Goal: Register for event/course

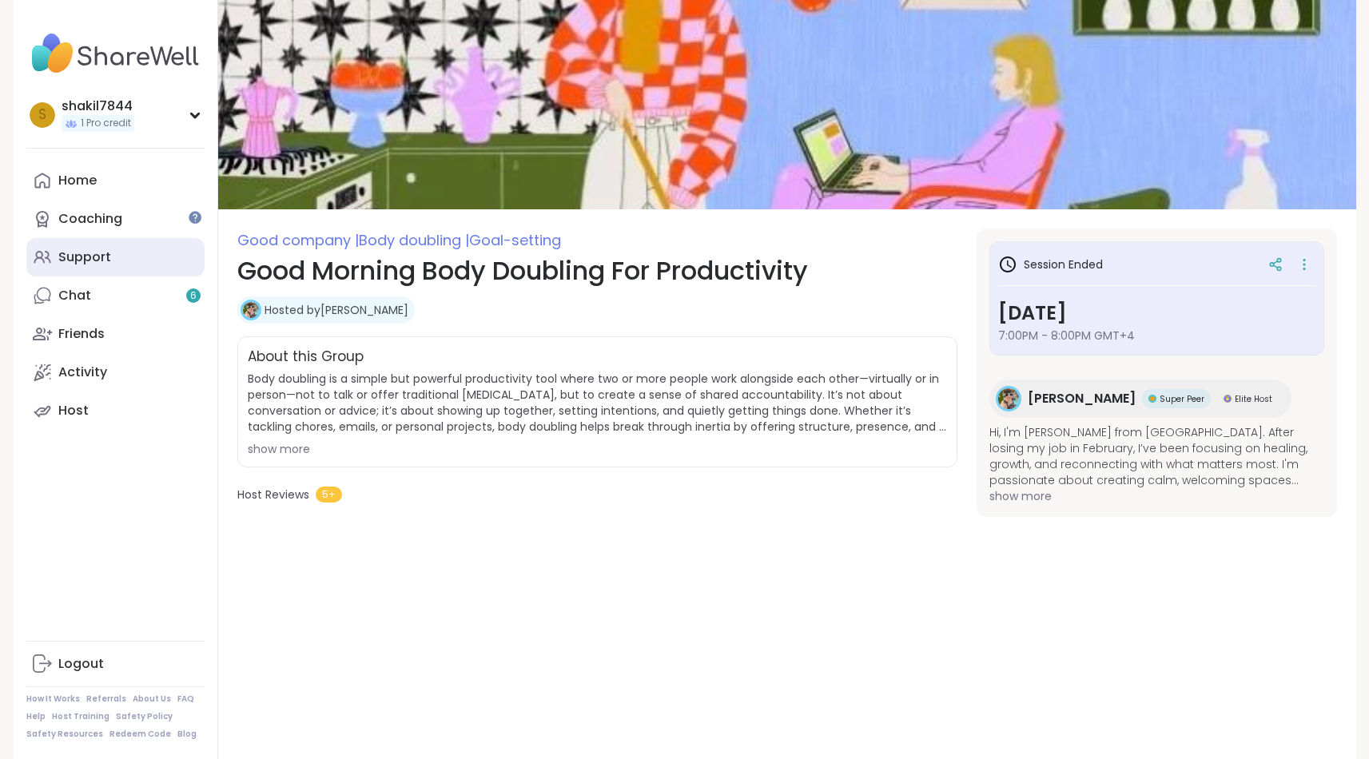
click at [102, 259] on div "Support" at bounding box center [84, 258] width 53 height 18
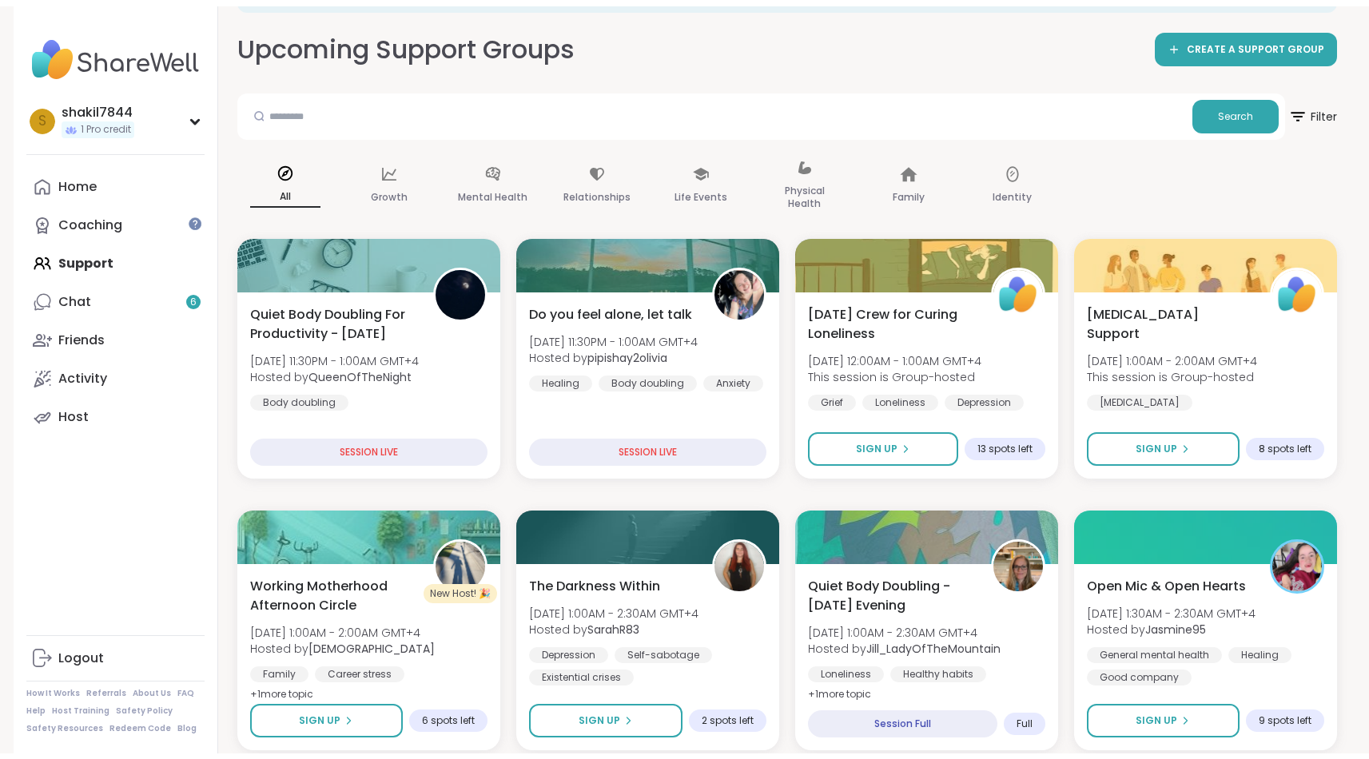
scroll to position [24, 0]
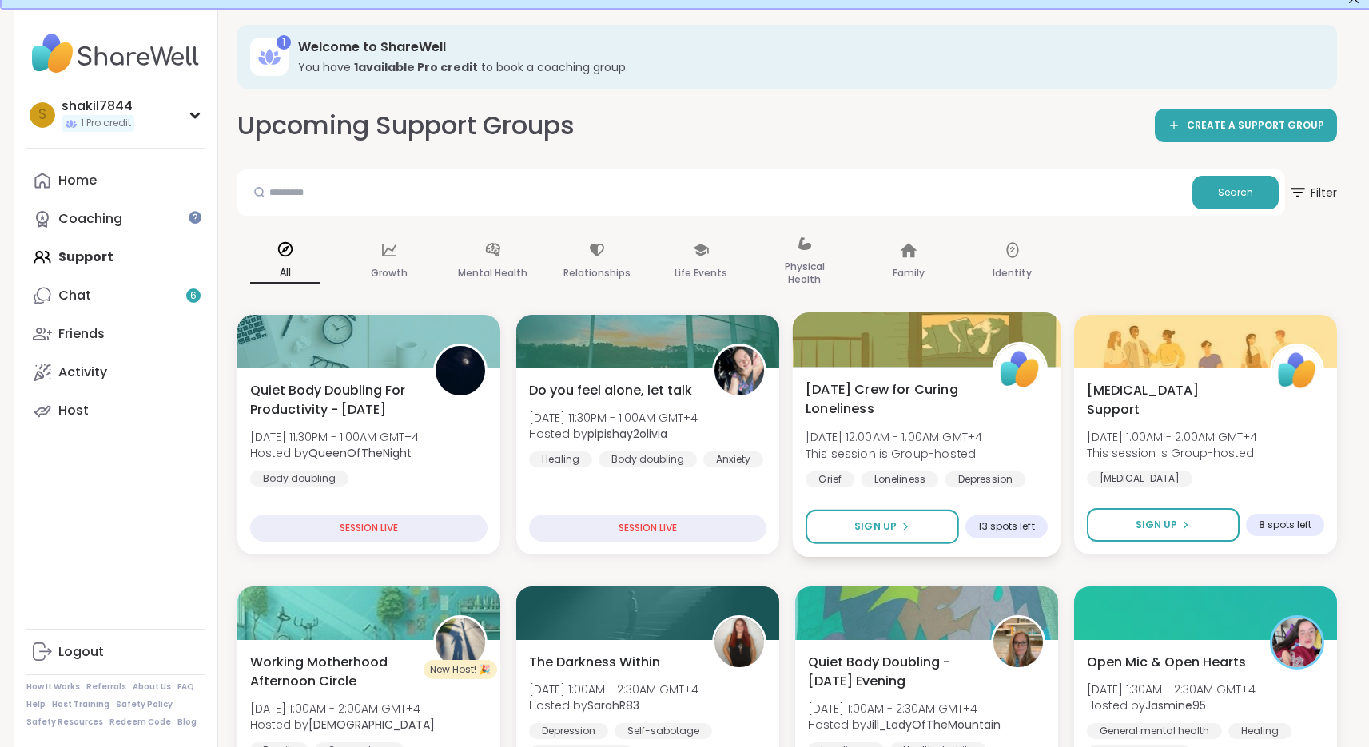
click at [909, 424] on div "Friday Crew for Curing Loneliness Sat, Sep 13 | 12:00AM - 1:00AM GMT+4 This ses…" at bounding box center [927, 434] width 242 height 108
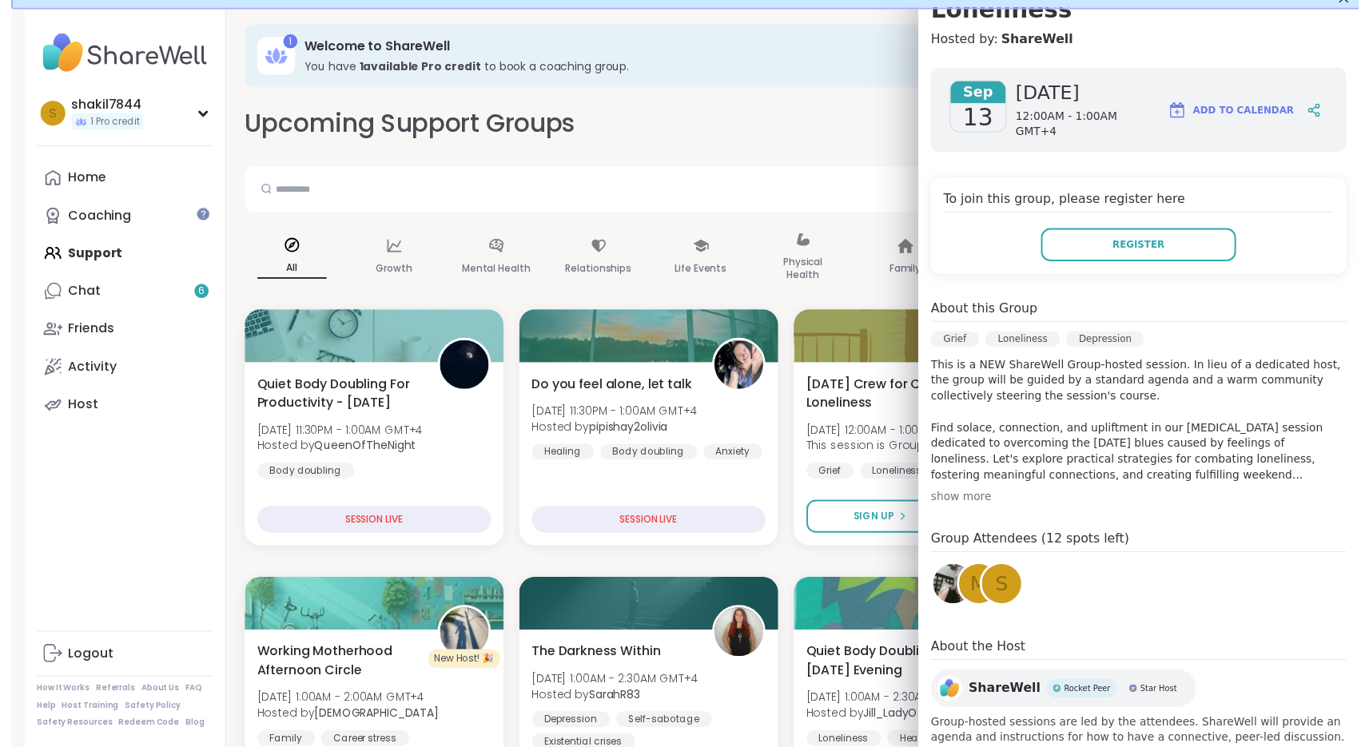
scroll to position [112, 0]
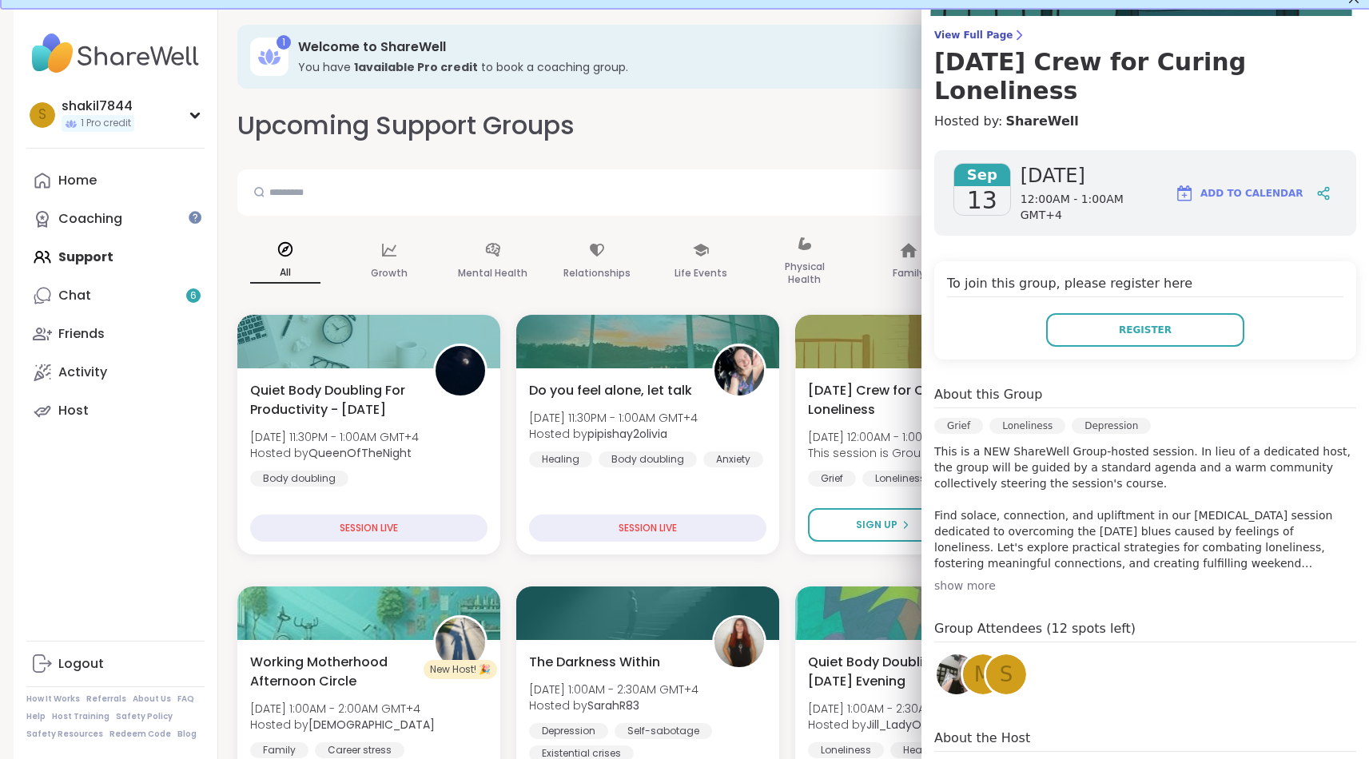
click at [955, 578] on div "show more" at bounding box center [1145, 586] width 422 height 16
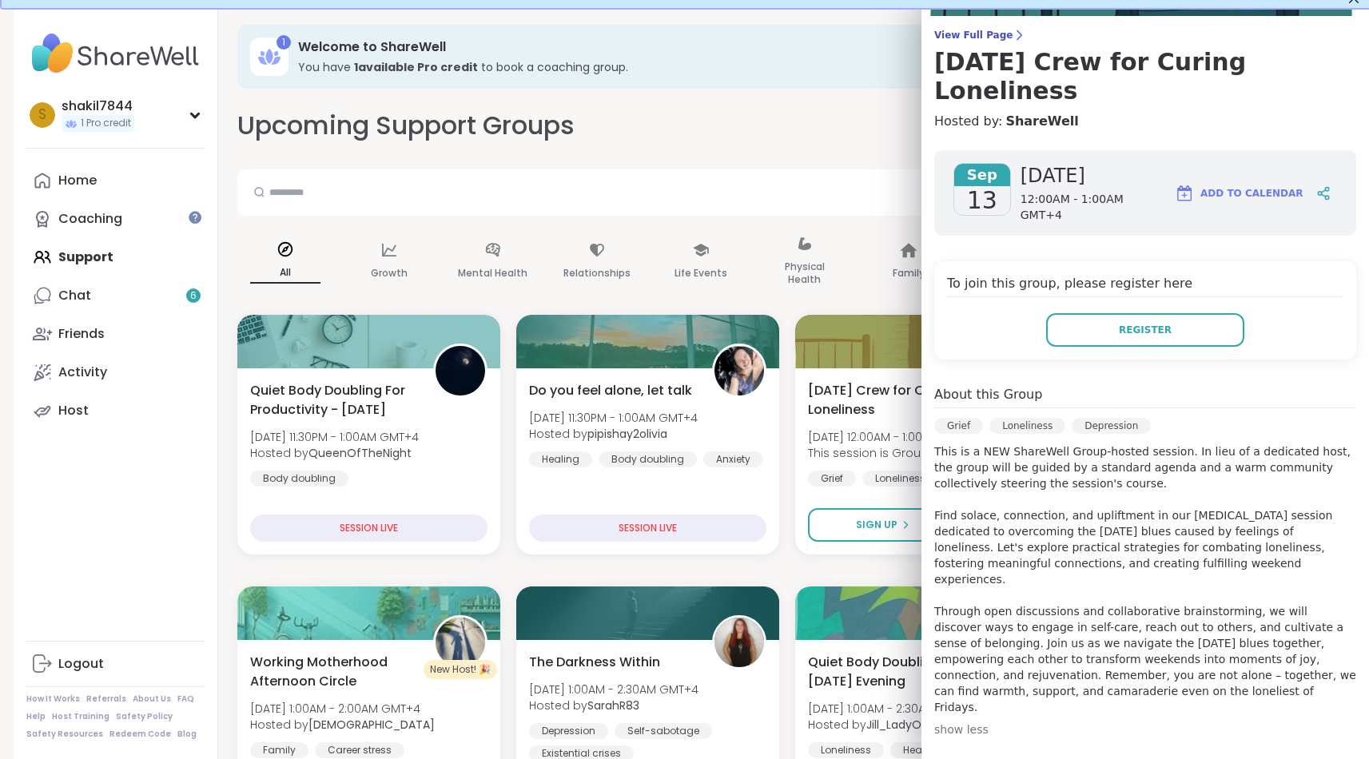
click at [856, 284] on div "All Growth Mental Health Relationships Life Events Physical Health Family Ident…" at bounding box center [787, 262] width 1100 height 80
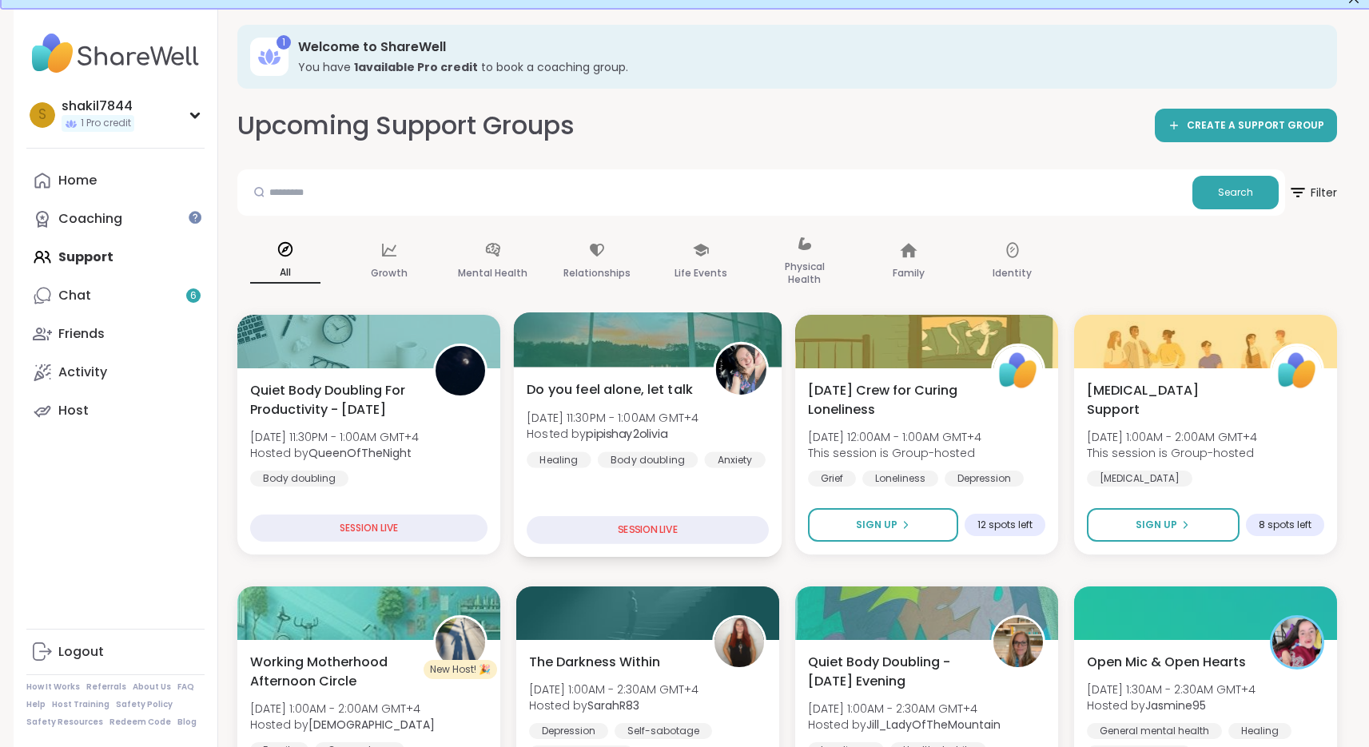
click at [614, 424] on span "[DATE] 11:30PM - 1:00AM GMT+4" at bounding box center [613, 417] width 172 height 16
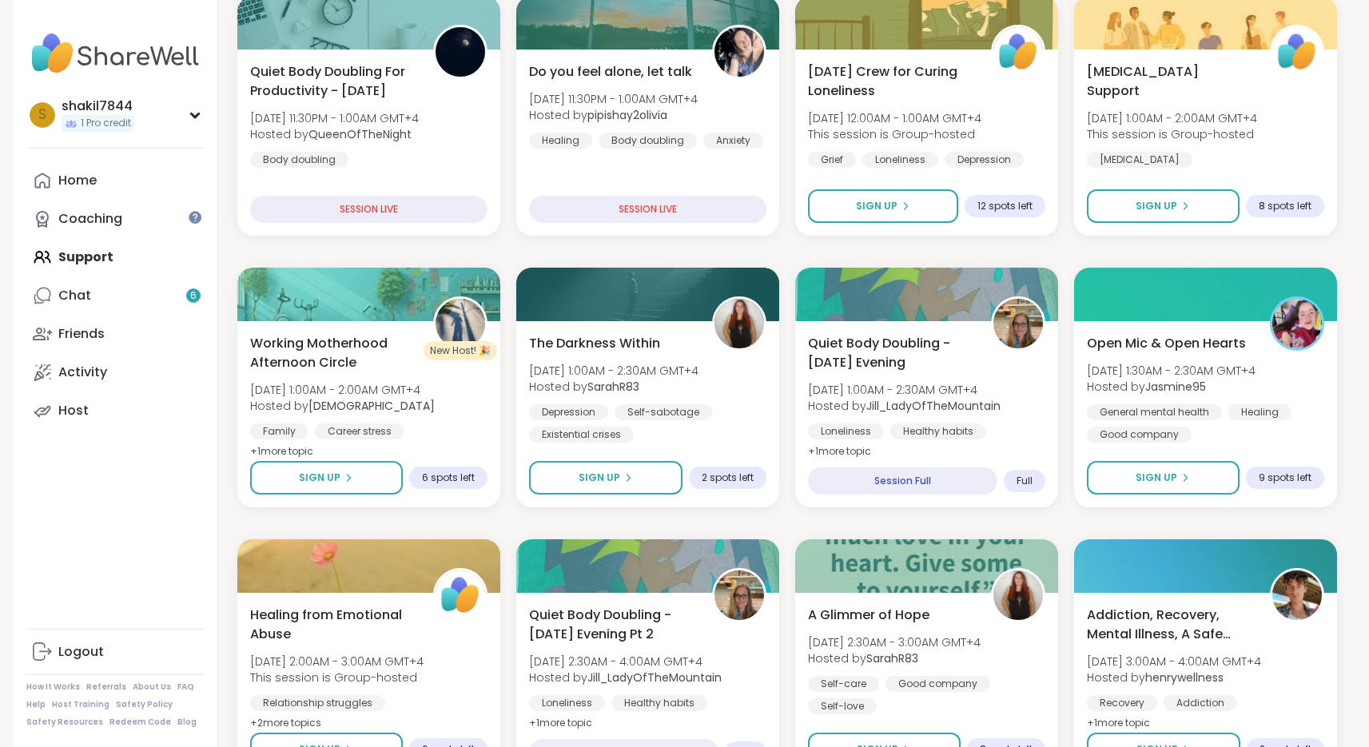
scroll to position [0, 0]
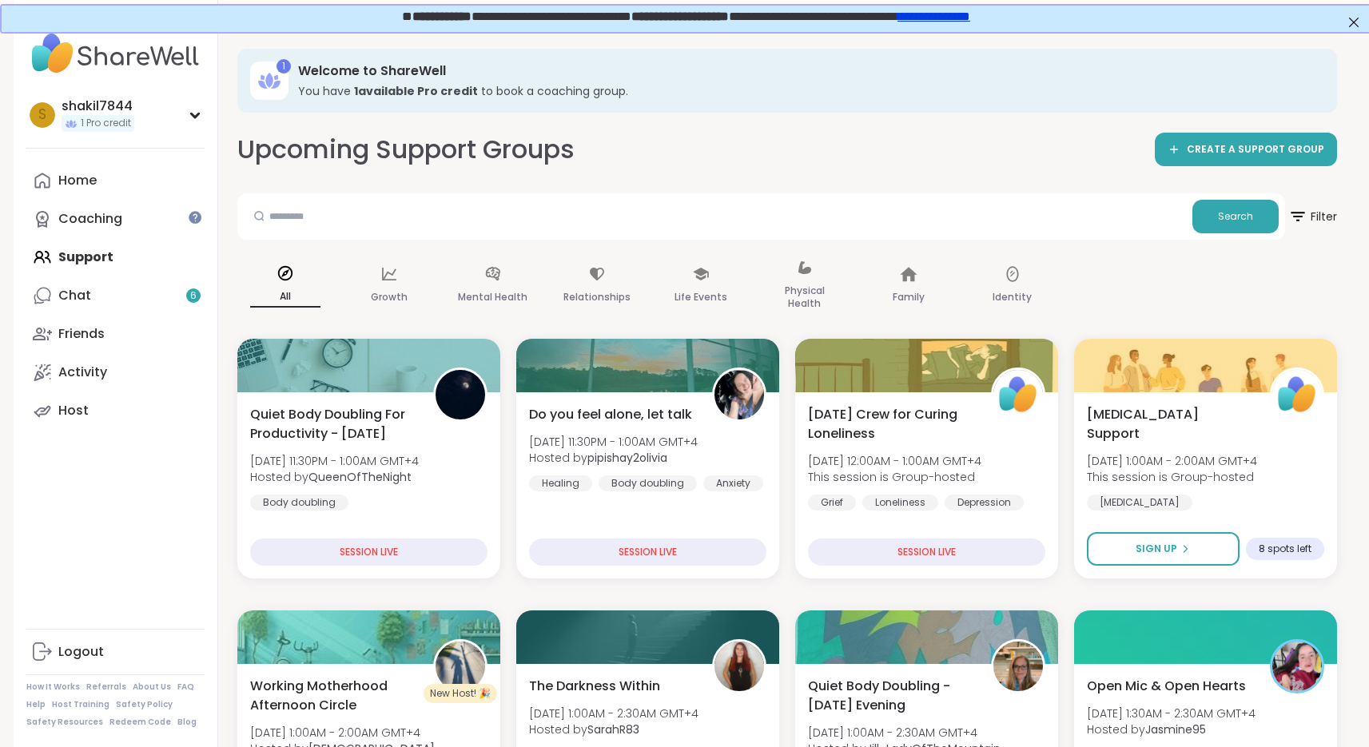
click at [74, 265] on div "Home Coaching Support Chat 6 Friends Activity Host" at bounding box center [115, 295] width 178 height 269
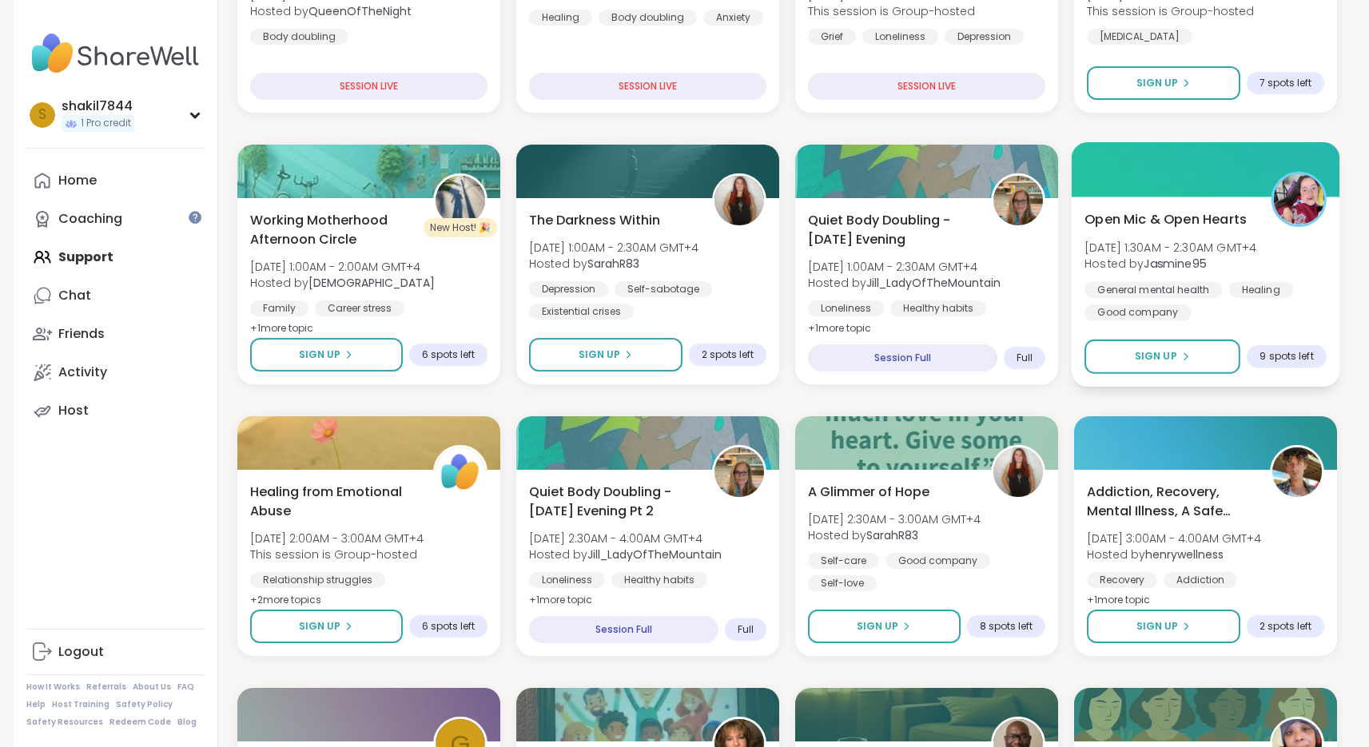
scroll to position [445, 0]
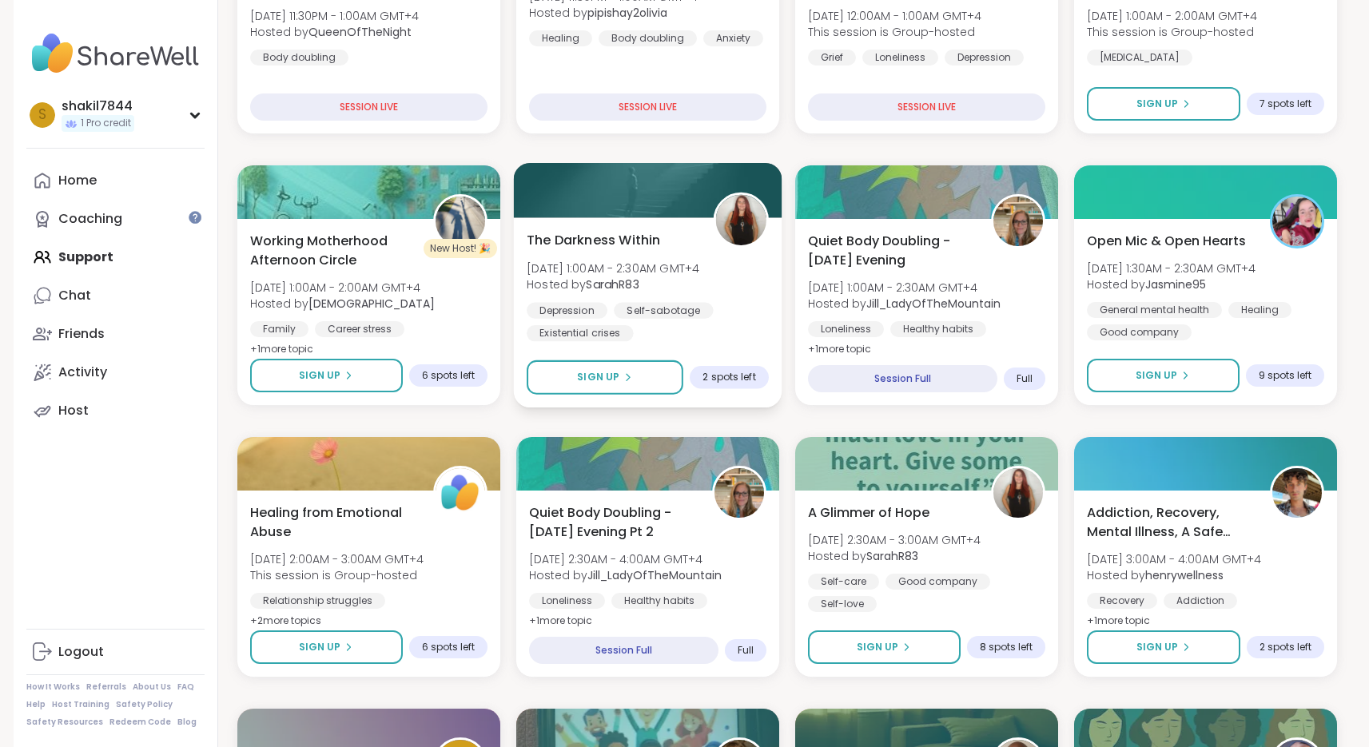
click at [673, 344] on div "The Darkness Within Sat, Sep 13 | 1:00AM - 2:30AM GMT+4 Hosted by SarahR83 Depr…" at bounding box center [647, 312] width 269 height 190
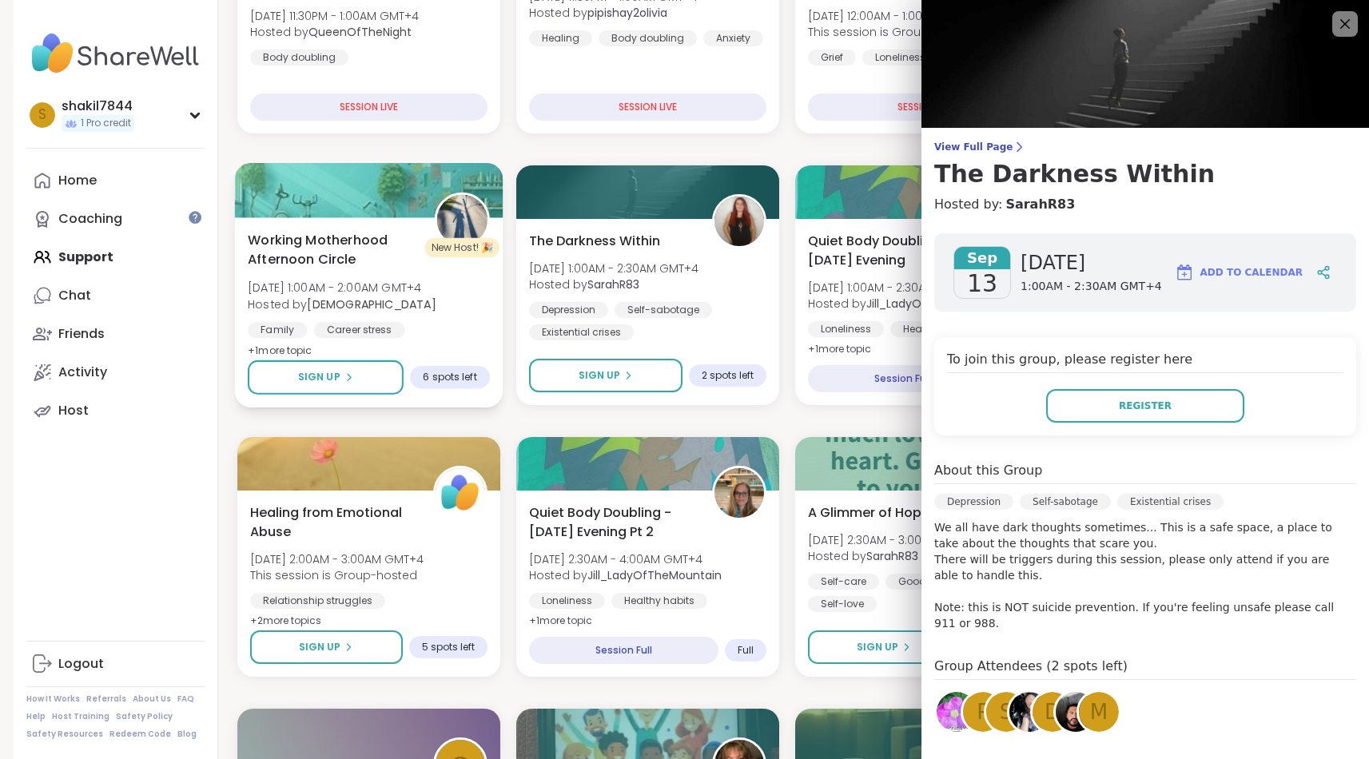
click at [411, 278] on div "Working Motherhood Afternoon Circle Sat, Sep 13 | 1:00AM - 2:00AM GMT+4 Hosted …" at bounding box center [369, 295] width 242 height 130
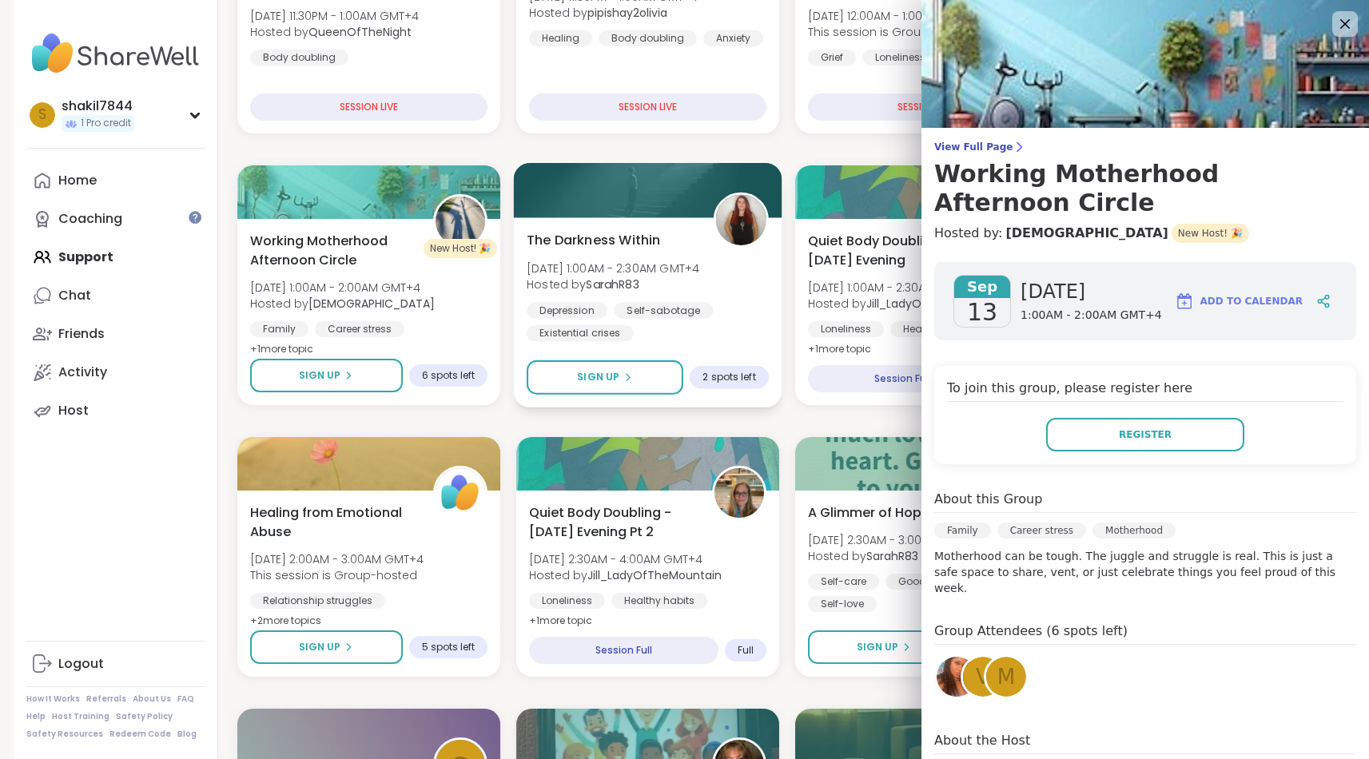
click at [604, 265] on span "[DATE] 1:00AM - 2:30AM GMT+4" at bounding box center [613, 268] width 173 height 16
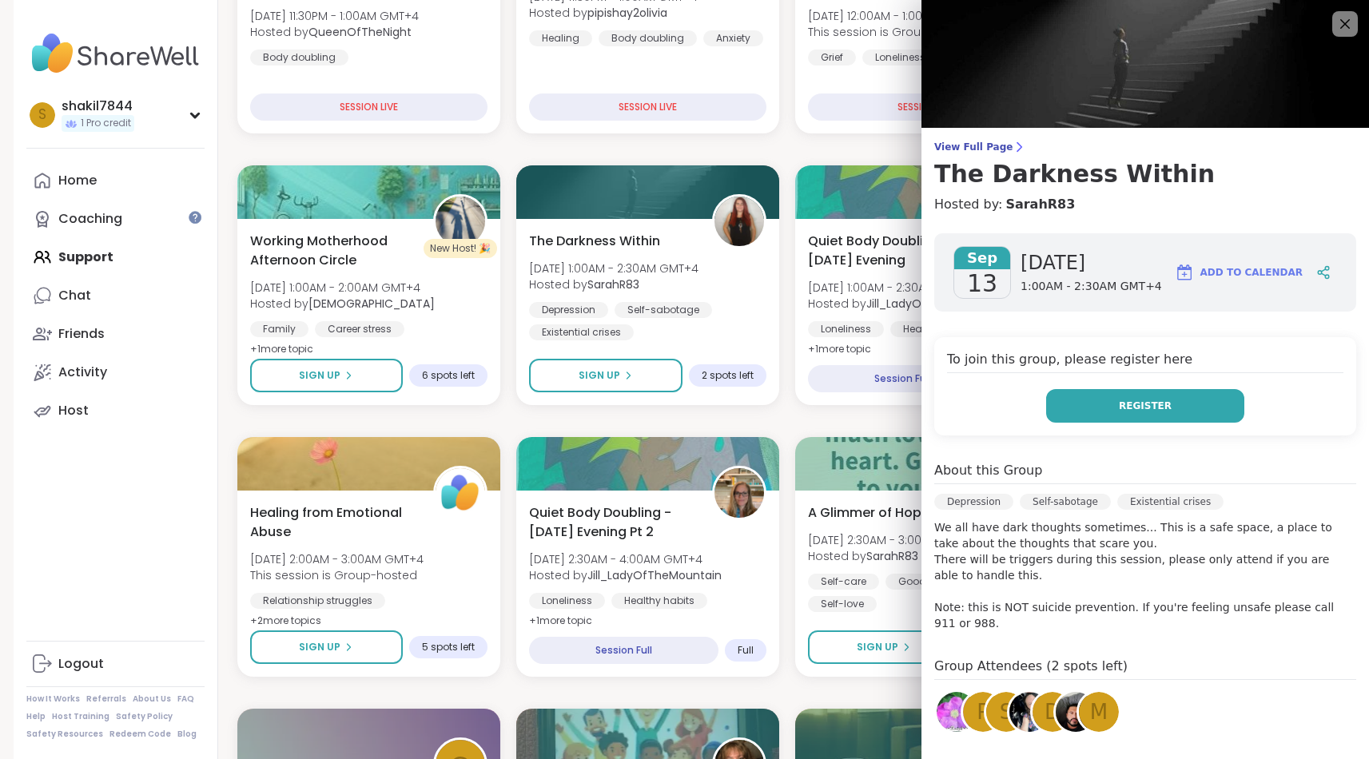
click at [1123, 416] on button "Register" at bounding box center [1145, 406] width 198 height 34
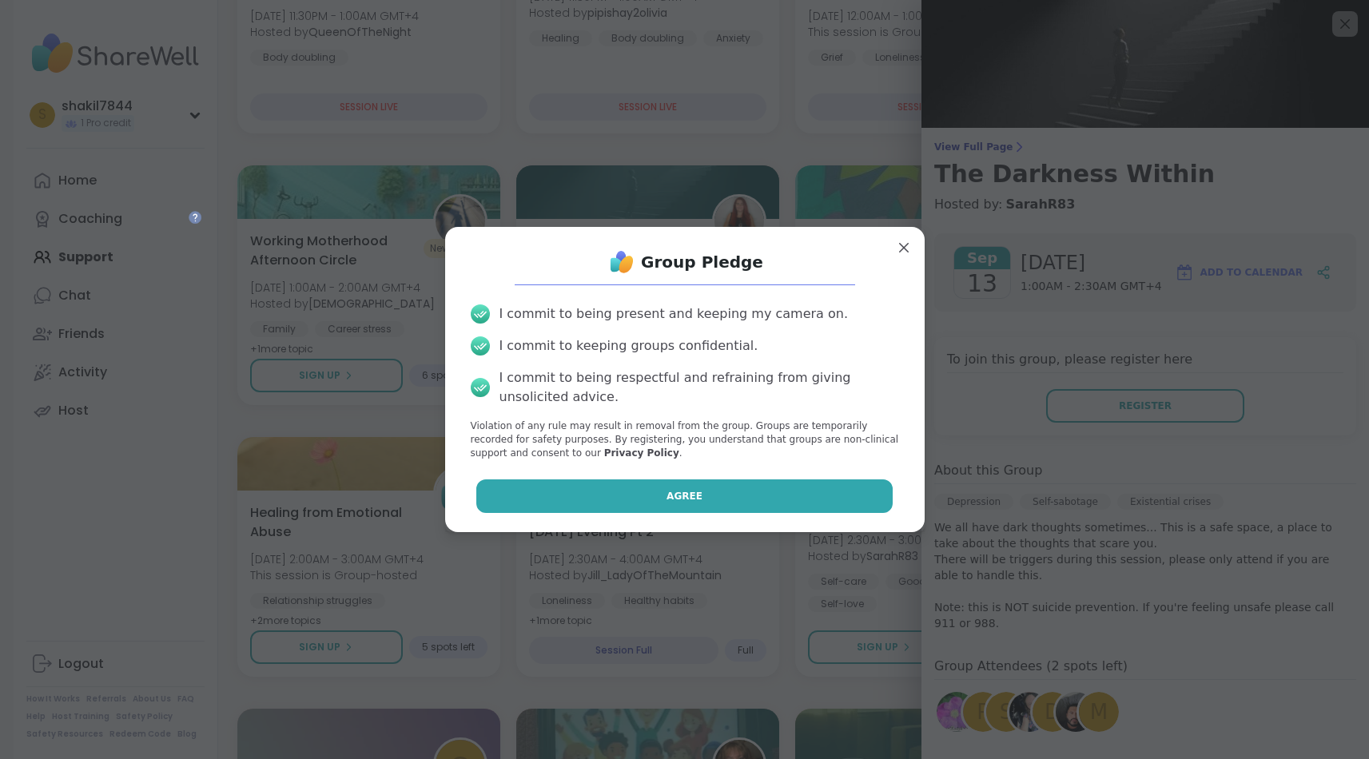
click at [640, 505] on button "Agree" at bounding box center [684, 496] width 416 height 34
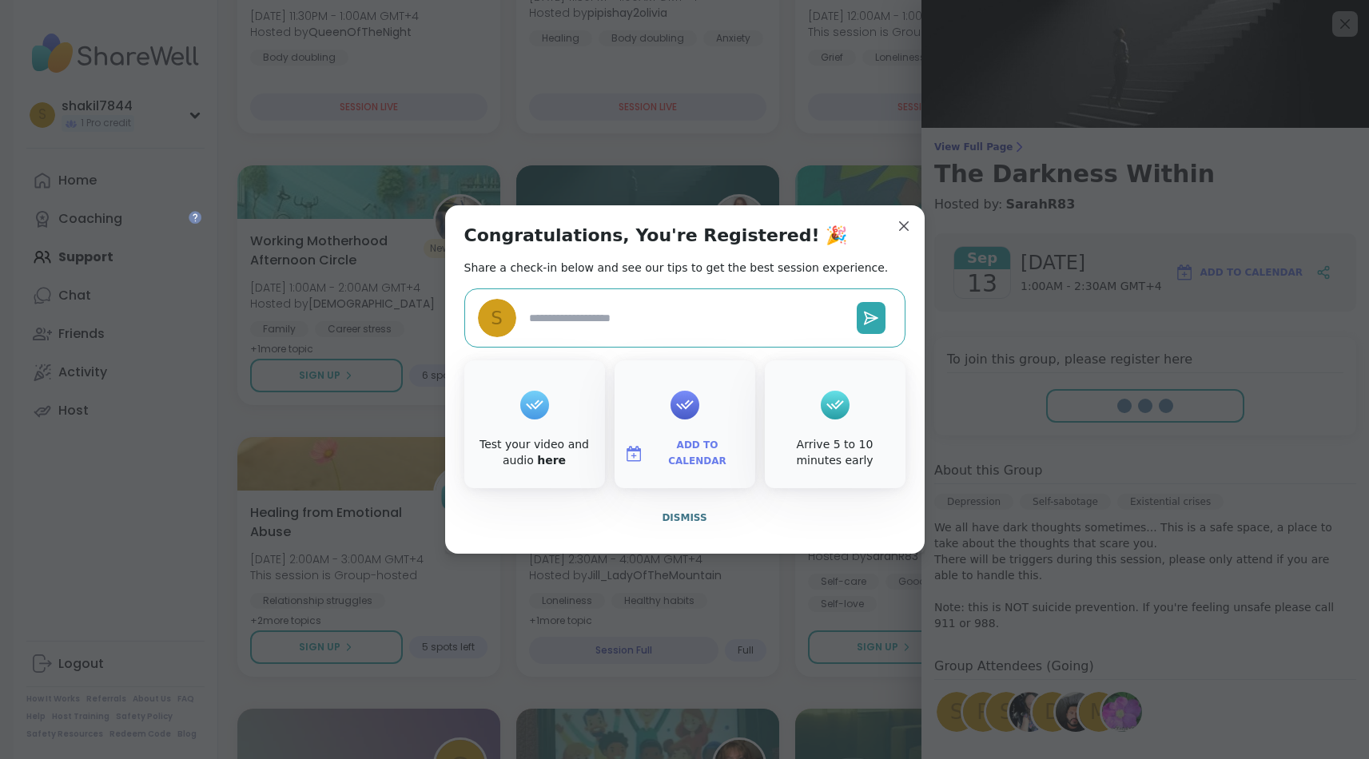
type textarea "*"
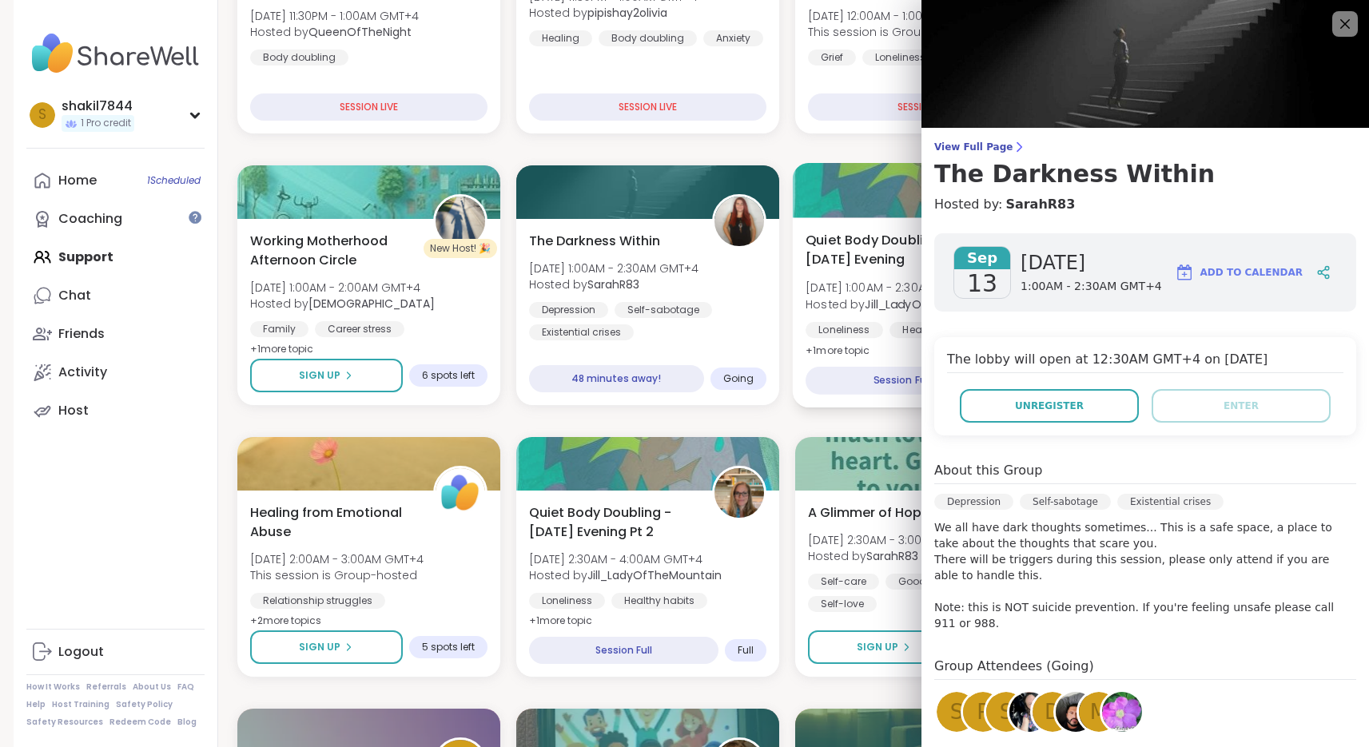
click at [854, 302] on span "Hosted by Jill_LadyOfTheMountain" at bounding box center [904, 304] width 197 height 16
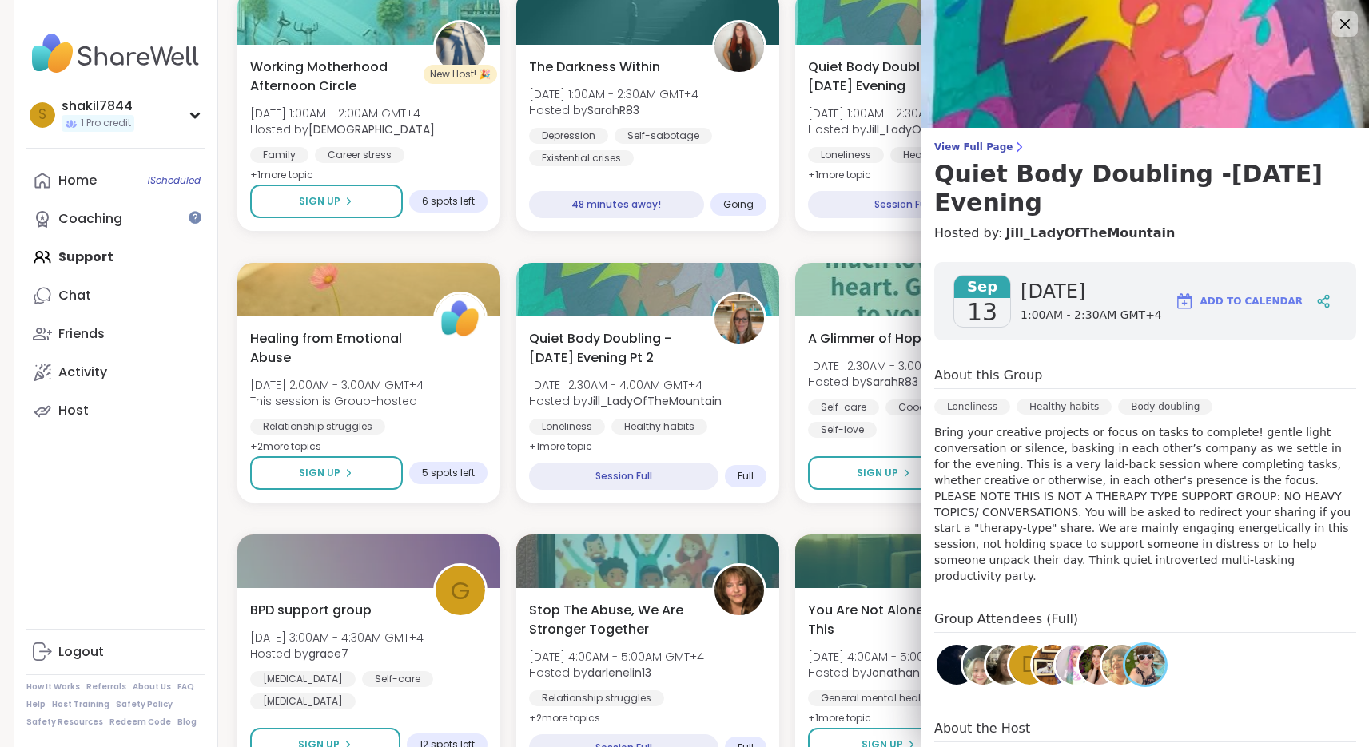
scroll to position [455, 0]
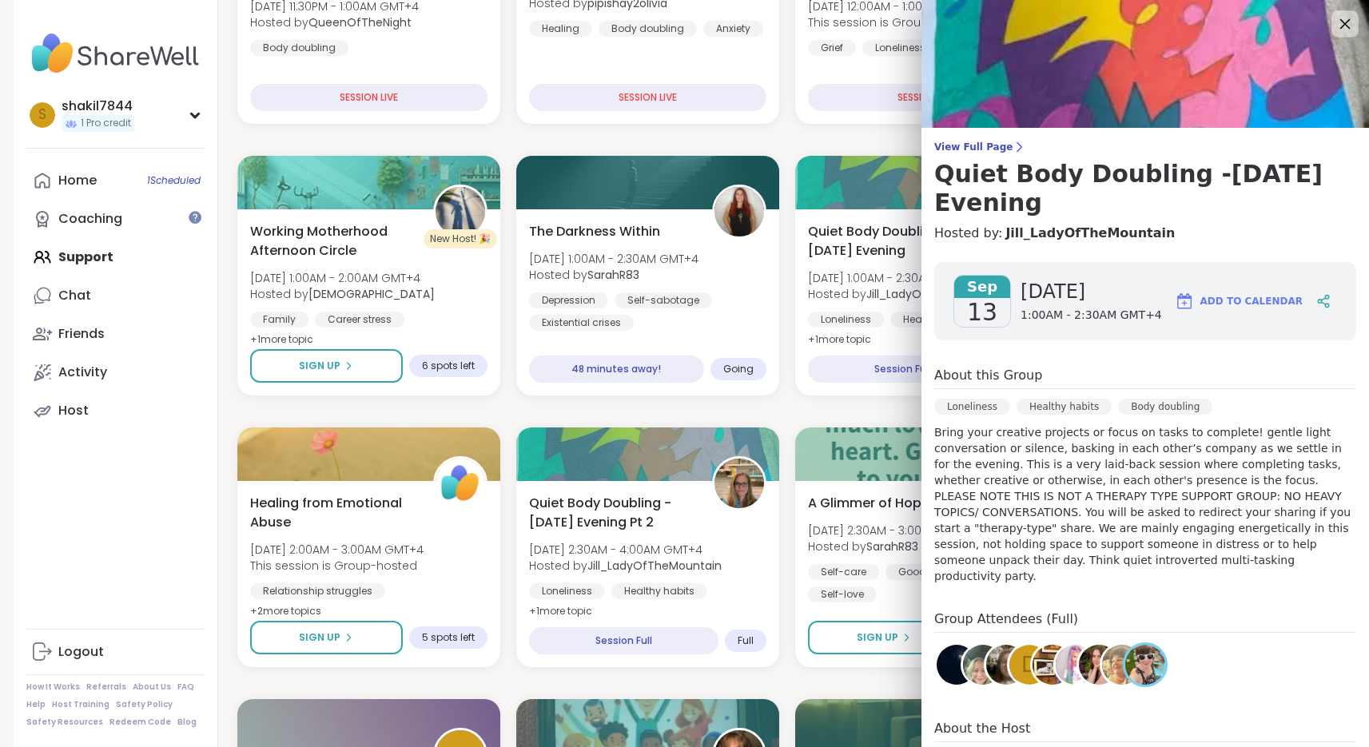
click at [1335, 16] on icon at bounding box center [1345, 24] width 20 height 20
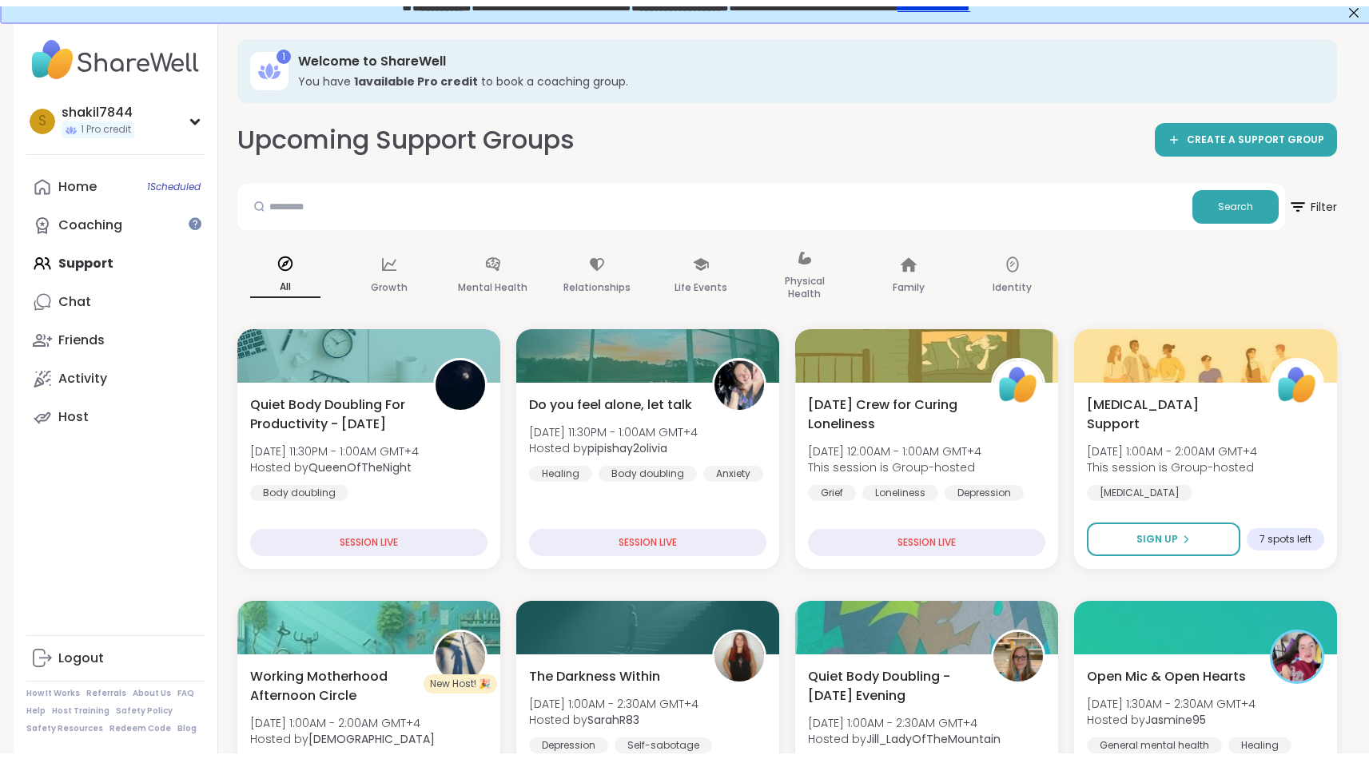
scroll to position [379, 0]
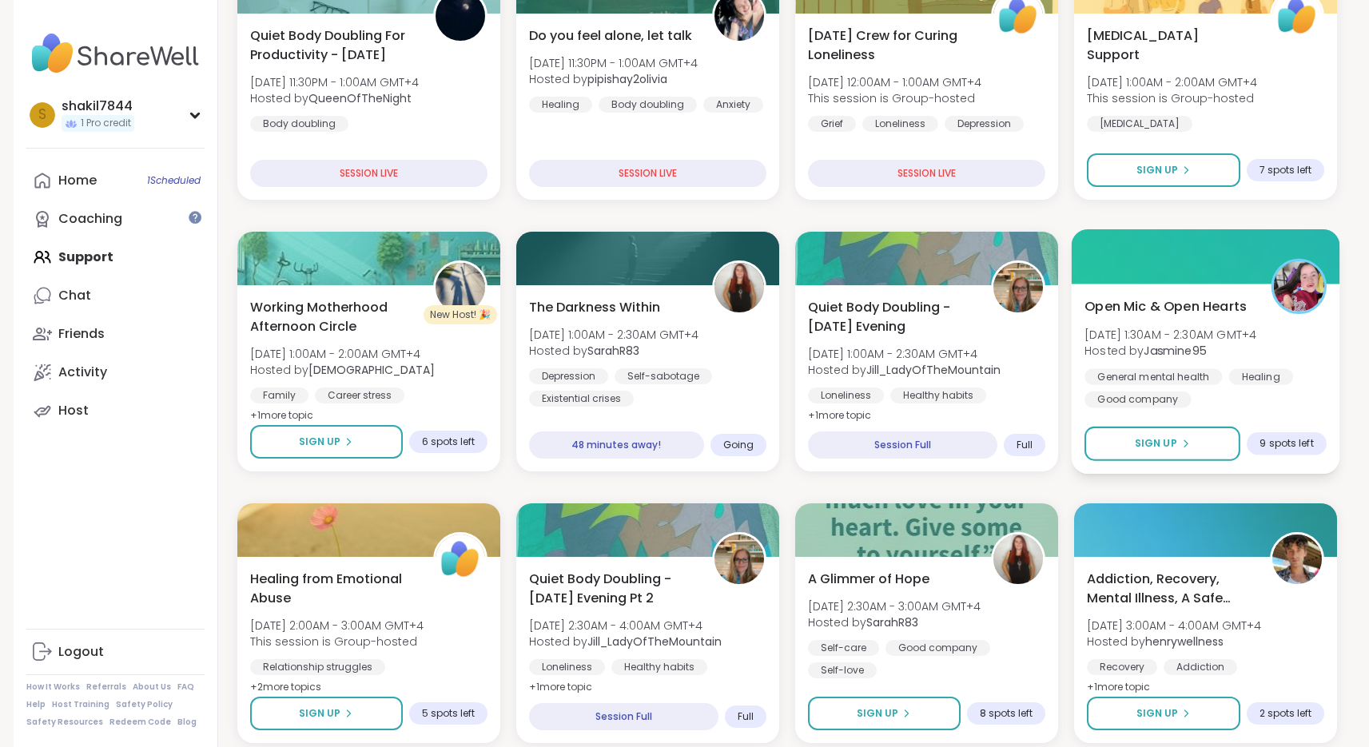
click at [1244, 309] on span "Open Mic & Open Hearts" at bounding box center [1165, 305] width 162 height 19
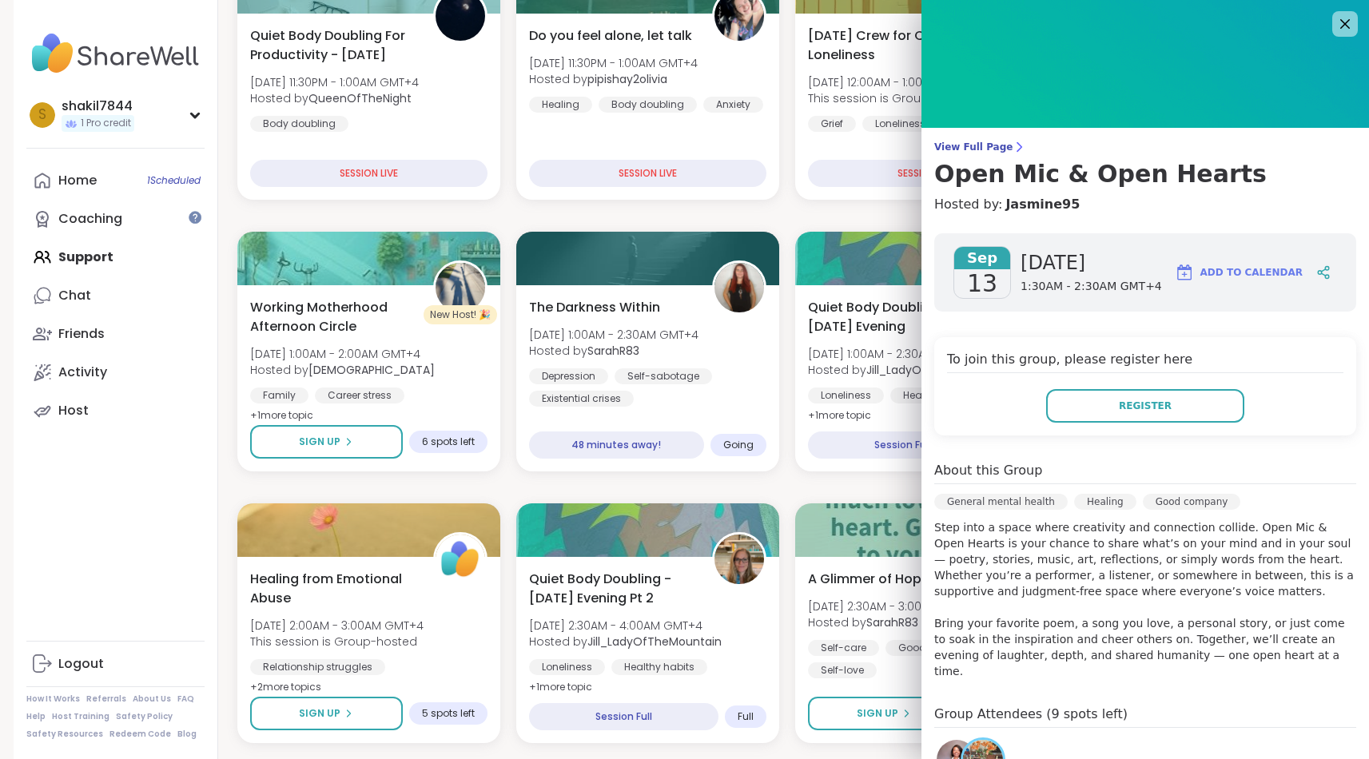
scroll to position [102, 0]
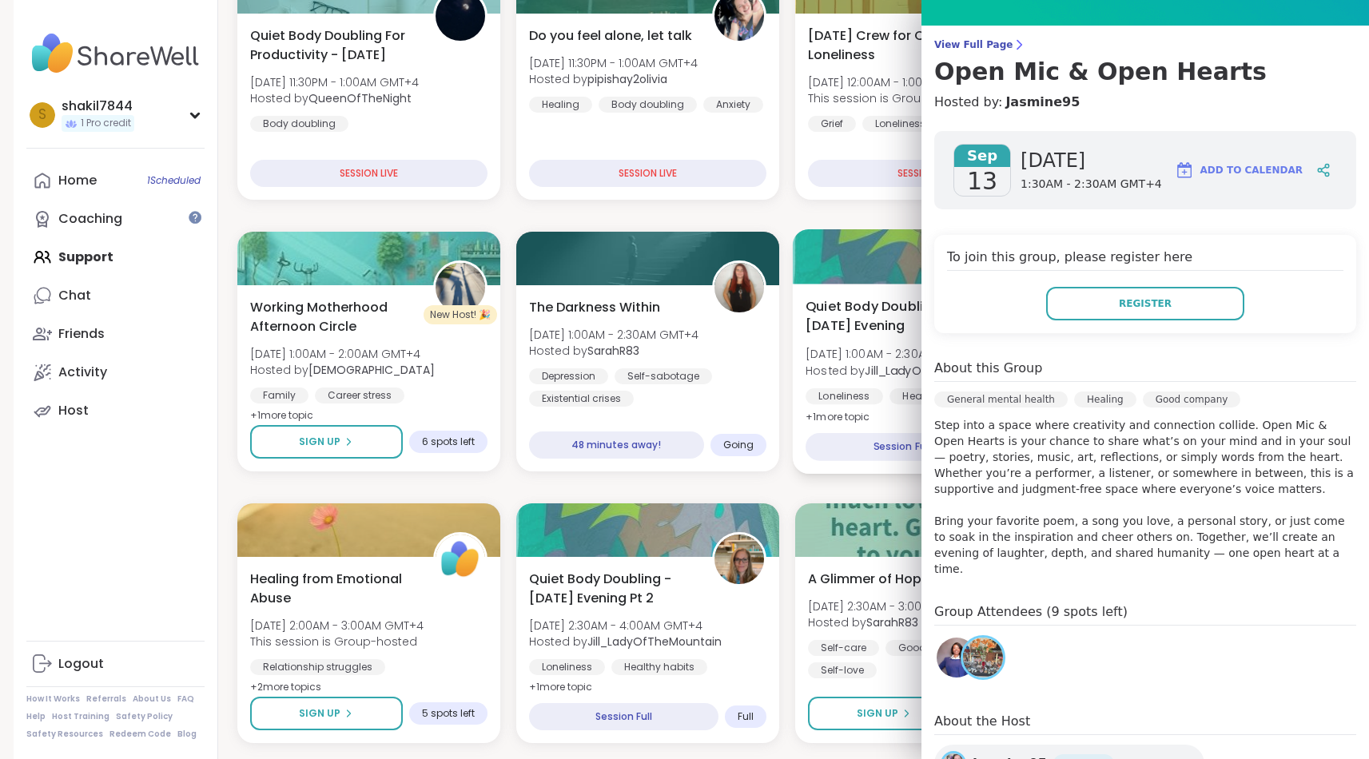
click at [869, 420] on span "+ 1 more topic" at bounding box center [838, 416] width 65 height 13
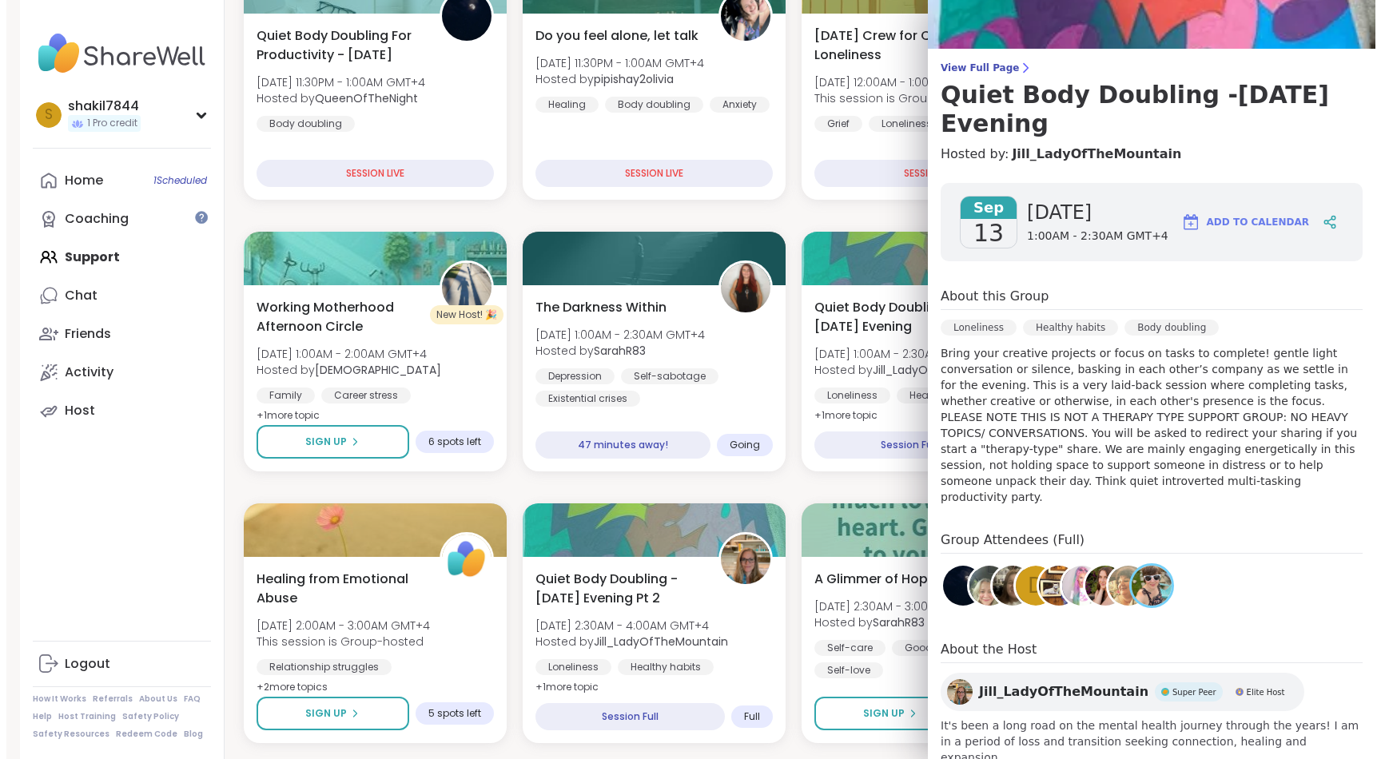
scroll to position [0, 0]
